Goal: Transaction & Acquisition: Subscribe to service/newsletter

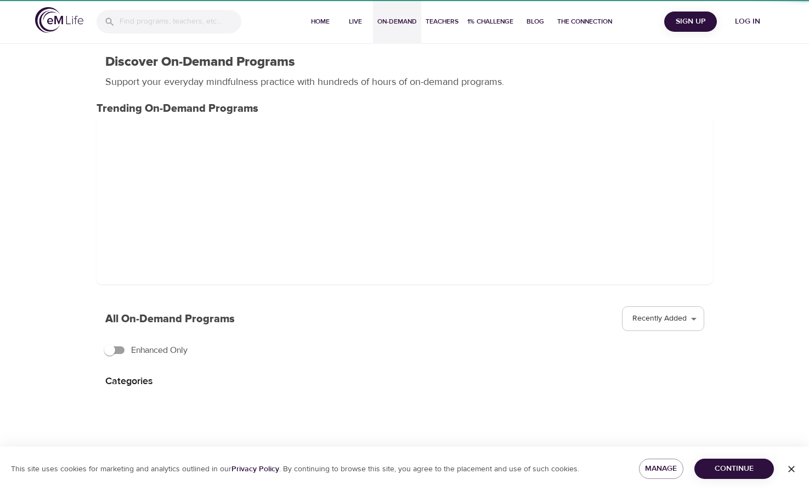
select select "recent"
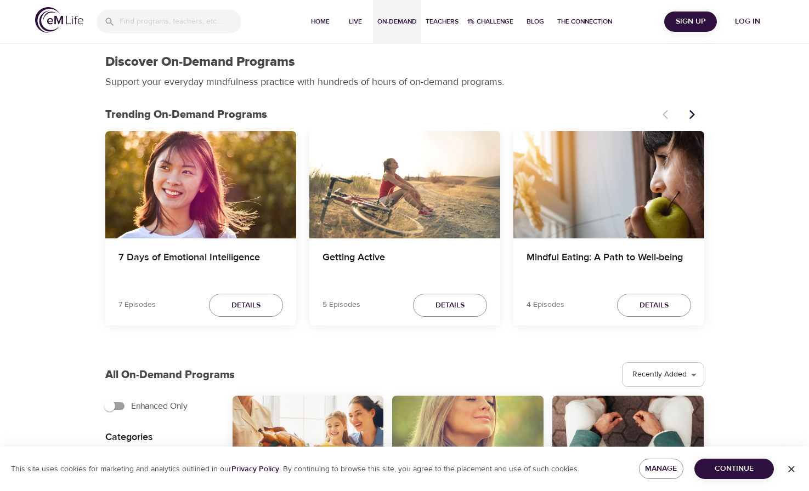
drag, startPoint x: 28, startPoint y: 16, endPoint x: 77, endPoint y: 25, distance: 49.6
click at [77, 25] on div "Home Live On-Demand Teachers 1% Challenge Blog The Connection Sign Up Log in" at bounding box center [404, 22] width 809 height 44
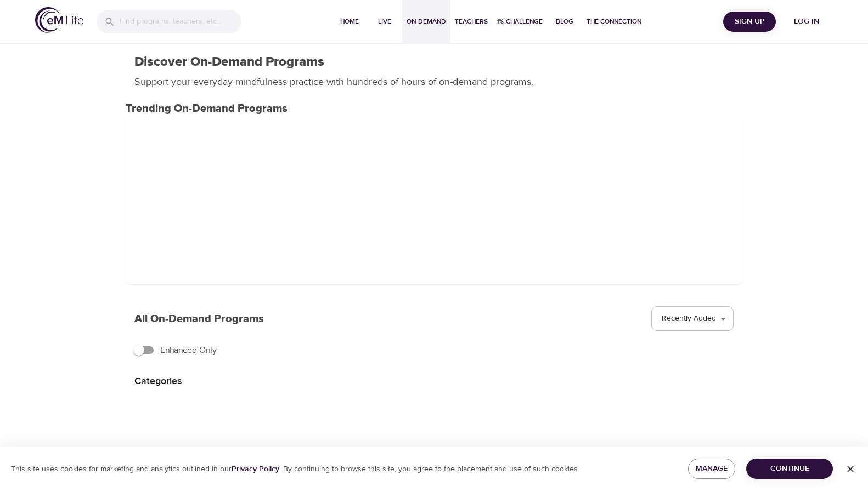
select select "recent"
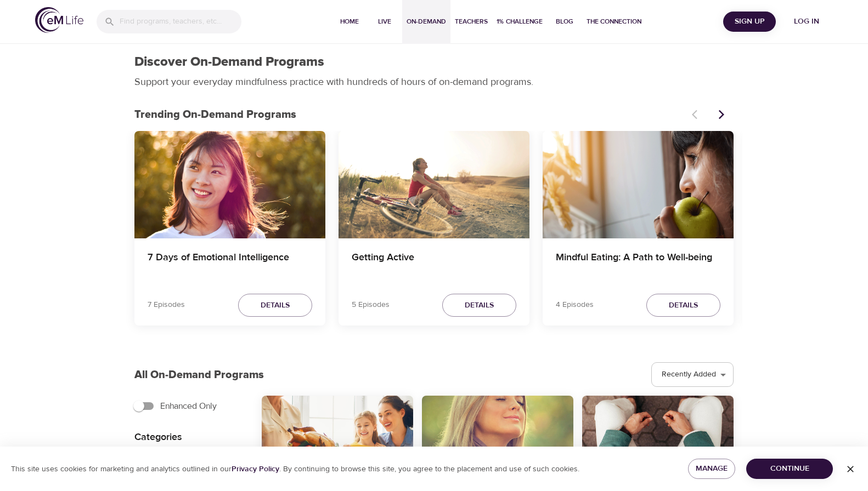
click at [798, 24] on span "Log in" at bounding box center [806, 22] width 44 height 14
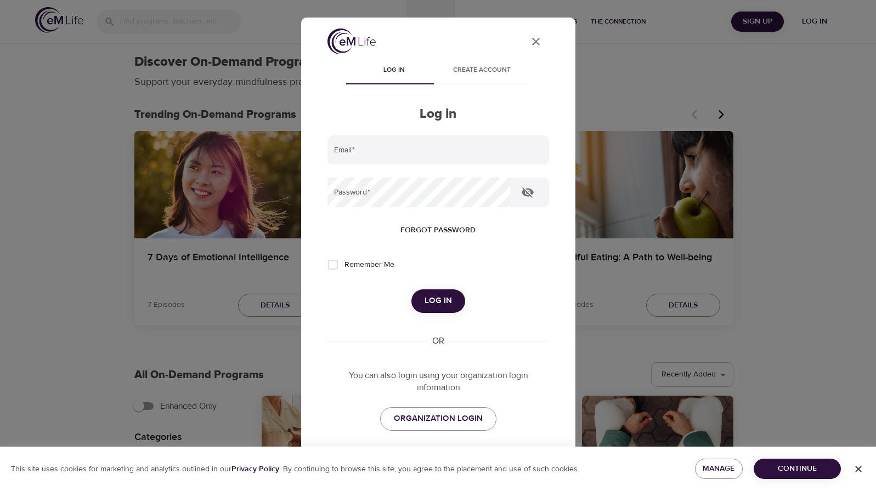
type input "[EMAIL_ADDRESS][DOMAIN_NAME]"
click at [439, 294] on span "Log in" at bounding box center [437, 301] width 27 height 14
select select "recommended"
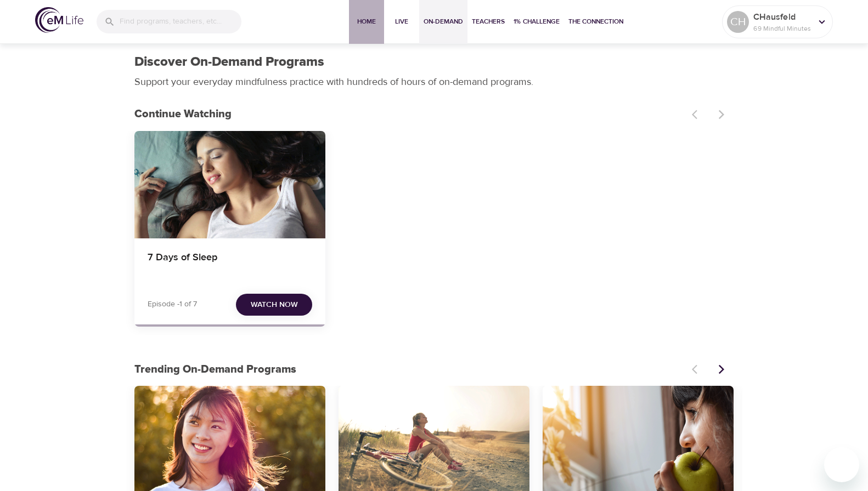
click at [358, 26] on span "Home" at bounding box center [366, 22] width 26 height 12
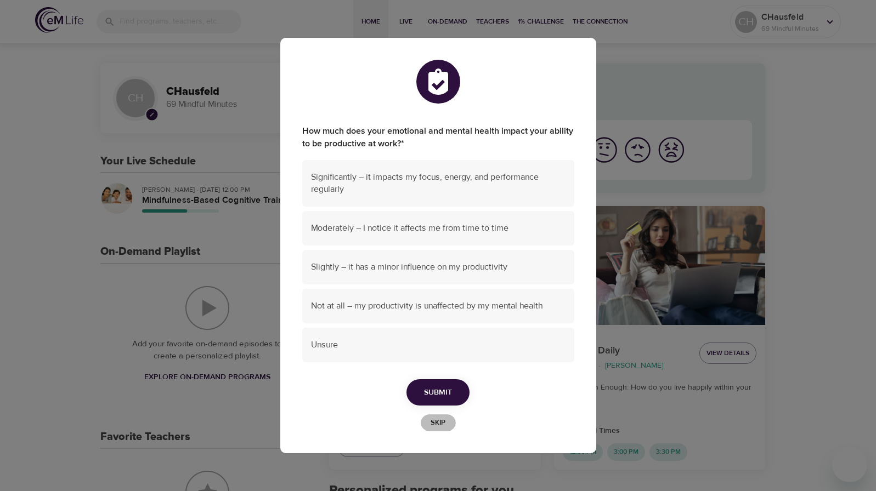
click at [435, 424] on span "Skip" at bounding box center [438, 423] width 24 height 13
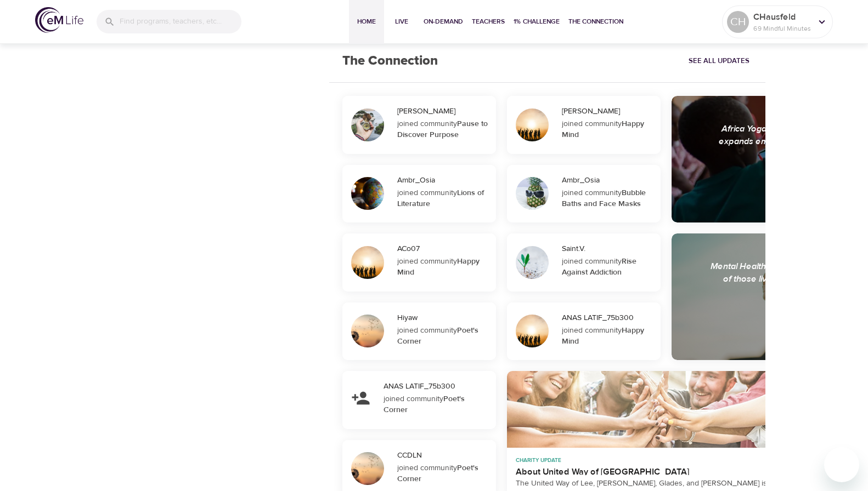
scroll to position [1021, 0]
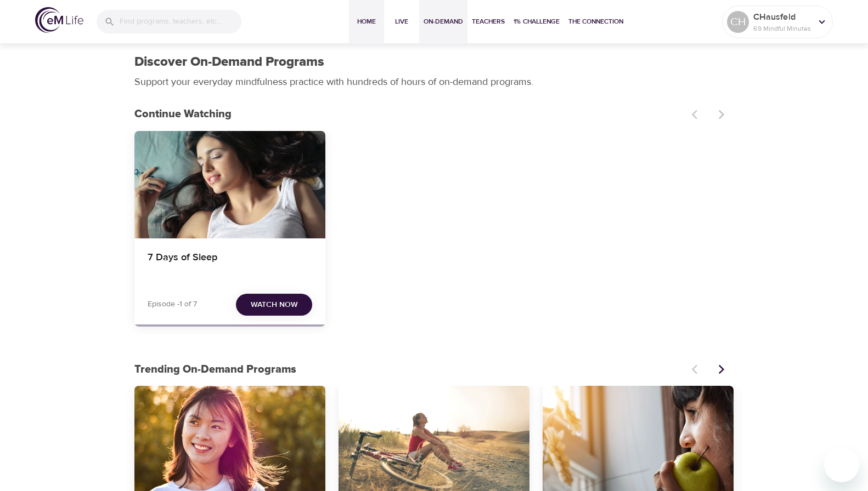
click at [373, 18] on span "Home" at bounding box center [366, 22] width 26 height 12
